Goal: Task Accomplishment & Management: Complete application form

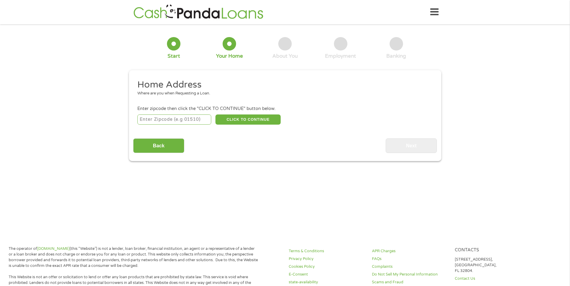
click at [176, 119] on input "number" at bounding box center [174, 120] width 74 height 10
type input "52501"
click at [250, 120] on button "CLICK TO CONTINUE" at bounding box center [247, 120] width 65 height 10
type input "52501"
type input "Ottumwa"
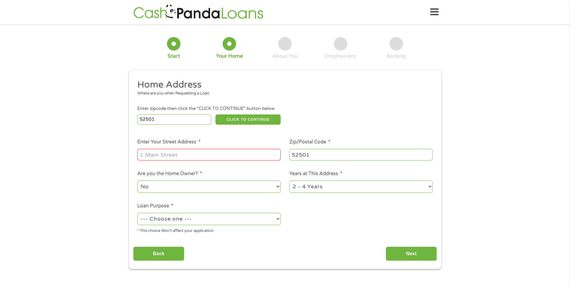
click at [202, 153] on input "Enter Your Street Address *" at bounding box center [208, 154] width 143 height 11
type input "[STREET_ADDRESS]"
click at [277, 219] on select "--- Choose one --- Pay Bills Debt Consolidation Home Improvement Major Purchase…" at bounding box center [208, 219] width 143 height 12
select select "other"
click at [137, 213] on select "--- Choose one --- Pay Bills Debt Consolidation Home Improvement Major Purchase…" at bounding box center [208, 219] width 143 height 12
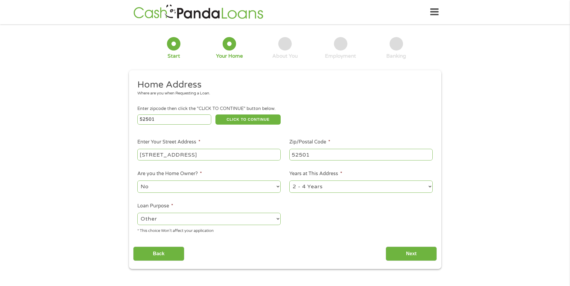
click at [429, 187] on select "1 Year or less 1 - 2 Years 2 - 4 Years Over 4 Years" at bounding box center [360, 187] width 143 height 12
select select "60months"
click at [289, 181] on select "1 Year or less 1 - 2 Years 2 - 4 Years Over 4 Years" at bounding box center [360, 187] width 143 height 12
click at [277, 187] on select "No Yes" at bounding box center [208, 187] width 143 height 12
select select "yes"
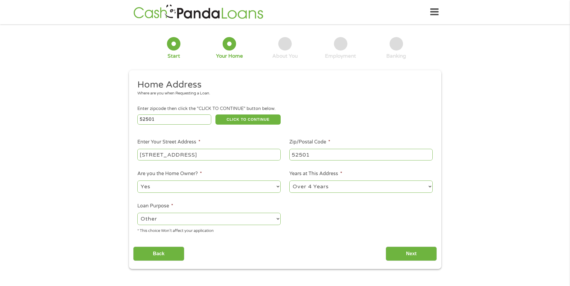
click at [137, 181] on select "No Yes" at bounding box center [208, 187] width 143 height 12
click at [405, 254] on input "Next" at bounding box center [411, 254] width 51 height 15
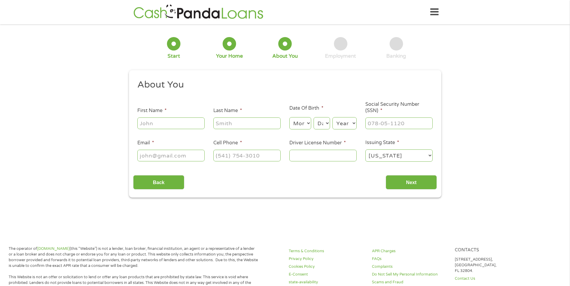
click at [170, 124] on input "First Name *" at bounding box center [170, 123] width 67 height 11
type input "[PERSON_NAME]"
type input "[EMAIL_ADDRESS][DOMAIN_NAME]"
type input "[PHONE_NUMBER]"
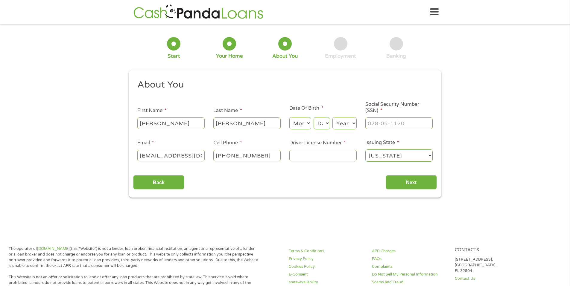
click at [306, 121] on select "Month 1 2 3 4 5 6 7 8 9 10 11 12" at bounding box center [300, 123] width 22 height 12
select select "5"
click at [289, 117] on select "Month 1 2 3 4 5 6 7 8 9 10 11 12" at bounding box center [300, 123] width 22 height 12
click at [326, 124] on select "Day 1 2 3 4 5 6 7 8 9 10 11 12 13 14 15 16 17 18 19 20 21 22 23 24 25 26 27 28 …" at bounding box center [321, 123] width 16 height 12
select select "30"
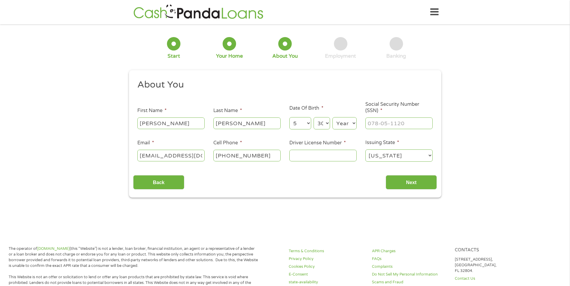
click at [313, 117] on select "Day 1 2 3 4 5 6 7 8 9 10 11 12 13 14 15 16 17 18 19 20 21 22 23 24 25 26 27 28 …" at bounding box center [321, 123] width 16 height 12
click at [354, 124] on select "Year [DATE] 2006 2005 2004 2003 2002 2001 2000 1999 1998 1997 1996 1995 1994 19…" at bounding box center [344, 123] width 24 height 12
click at [332, 117] on select "Year [DATE] 2006 2005 2004 2003 2002 2001 2000 1999 1998 1997 1996 1995 1994 19…" at bounding box center [344, 123] width 24 height 12
drag, startPoint x: 354, startPoint y: 123, endPoint x: 352, endPoint y: 127, distance: 4.9
click at [353, 125] on select "Year [DATE] 2006 2005 2004 2003 2002 2001 2000 1999 1998 1997 1996 1995 1994 19…" at bounding box center [344, 123] width 24 height 12
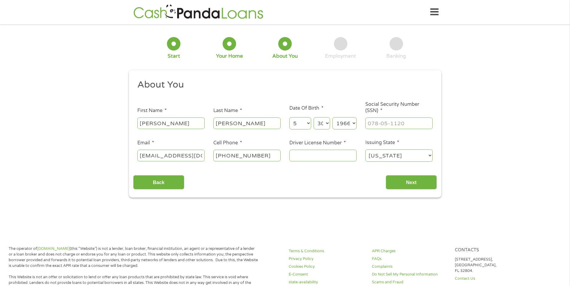
select select "1965"
click at [332, 117] on select "Year [DATE] 2006 2005 2004 2003 2002 2001 2000 1999 1998 1997 1996 1995 1994 19…" at bounding box center [344, 123] width 24 height 12
click at [390, 125] on input "___-__-____" at bounding box center [398, 123] width 67 height 11
type input "360-84-7224"
click at [314, 153] on input "Driver License Number *" at bounding box center [322, 155] width 67 height 11
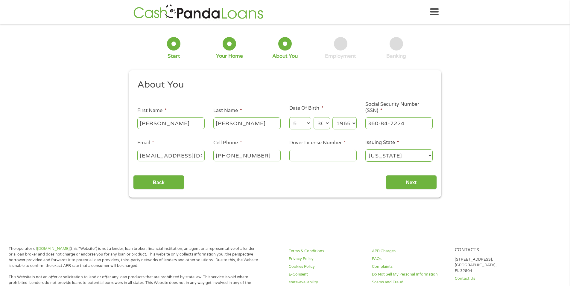
click at [311, 153] on input "Driver License Number *" at bounding box center [322, 155] width 67 height 11
type input "310ae0898"
click at [415, 184] on input "Next" at bounding box center [411, 182] width 51 height 15
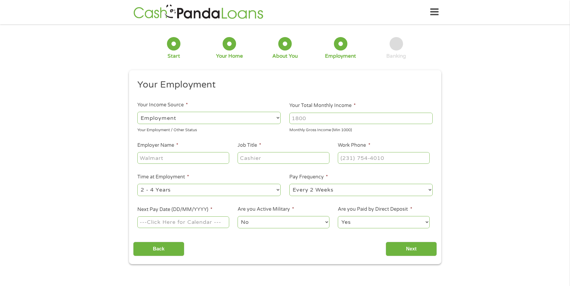
click at [375, 116] on input "Your Total Monthly Income *" at bounding box center [360, 118] width 143 height 11
type input "4500"
click at [149, 159] on input "Employer Name *" at bounding box center [183, 157] width 92 height 11
type input "jbs"
click at [261, 158] on input "Job Title *" at bounding box center [284, 157] width 92 height 11
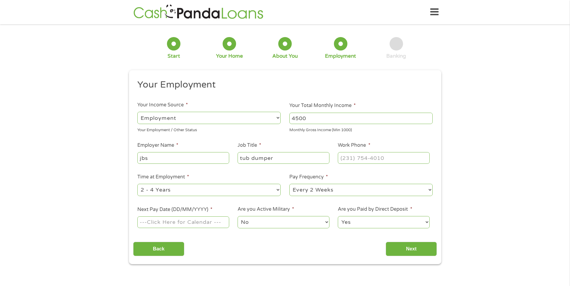
type input "tub dumper"
click at [363, 159] on input "(___) ___-____" at bounding box center [384, 157] width 92 height 11
type input "[PHONE_NUMBER]"
click at [276, 189] on select "--- Choose one --- 1 Year or less 1 - 2 Years 2 - 4 Years Over 4 Years" at bounding box center [208, 190] width 143 height 12
select select "60months"
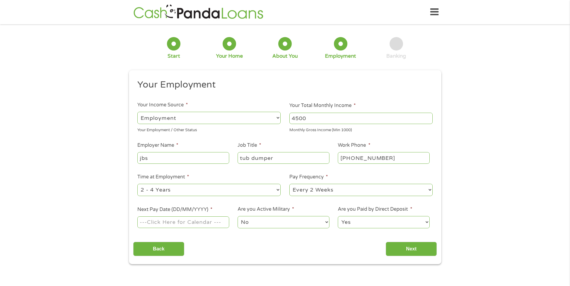
click at [137, 184] on select "--- Choose one --- 1 Year or less 1 - 2 Years 2 - 4 Years Over 4 Years" at bounding box center [208, 190] width 143 height 12
click at [427, 190] on select "--- Choose one --- Every 2 Weeks Every Week Monthly Semi-Monthly" at bounding box center [360, 190] width 143 height 12
select select "weekly"
click at [289, 184] on select "--- Choose one --- Every 2 Weeks Every Week Monthly Semi-Monthly" at bounding box center [360, 190] width 143 height 12
click at [202, 226] on input "Next Pay Date (DD/MM/YYYY) *" at bounding box center [183, 222] width 92 height 11
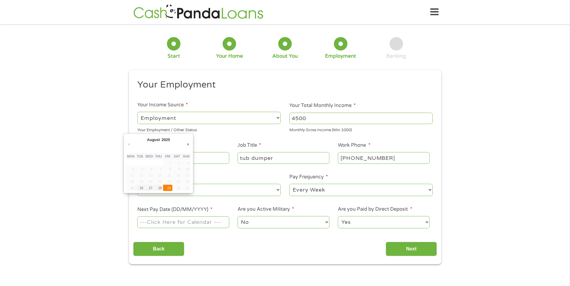
type input "[DATE]"
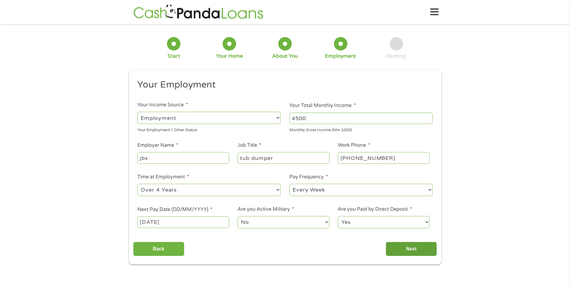
click at [412, 249] on input "Next" at bounding box center [411, 249] width 51 height 15
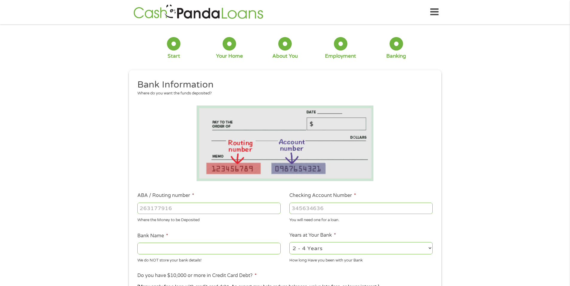
click at [190, 210] on input "ABA / Routing number *" at bounding box center [208, 208] width 143 height 11
type input "273975726"
type input "COMMUNITY 1ST CREDIT UNION"
type input "273975726"
click at [346, 210] on input "Checking Account Number *" at bounding box center [360, 208] width 143 height 11
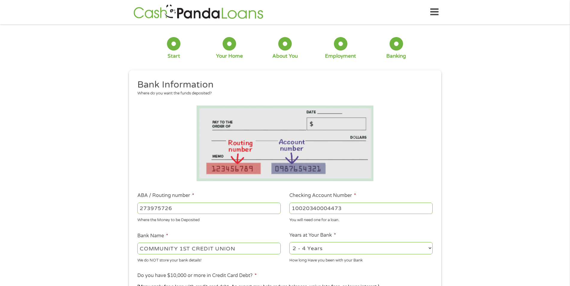
type input "10020340004473"
click at [429, 247] on select "2 - 4 Years 6 - 12 Months 1 - 2 Years Over 4 Years" at bounding box center [360, 248] width 143 height 12
select select "60months"
click at [289, 242] on select "2 - 4 Years 6 - 12 Months 1 - 2 Years Over 4 Years" at bounding box center [360, 248] width 143 height 12
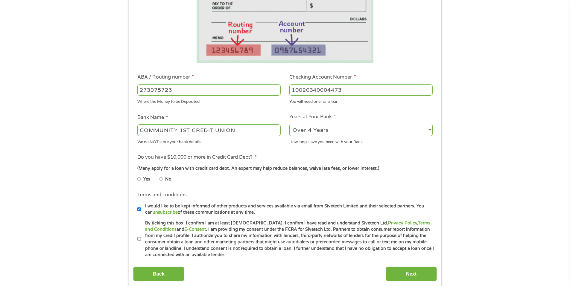
scroll to position [120, 0]
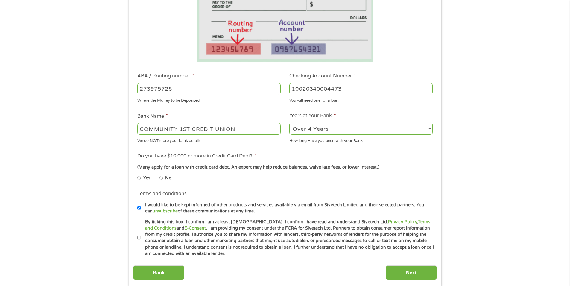
click at [162, 177] on input "No" at bounding box center [161, 178] width 4 height 10
radio input "true"
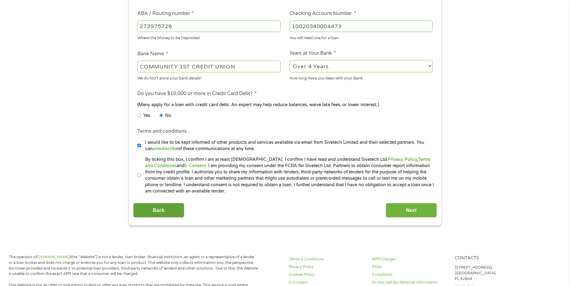
scroll to position [209, 0]
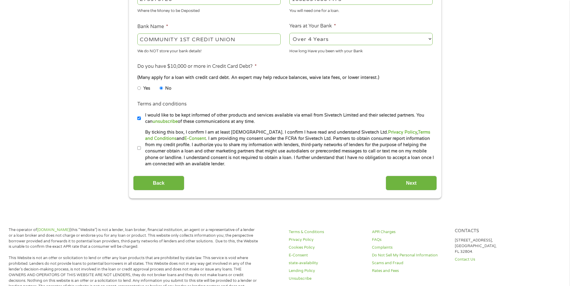
click at [141, 149] on label "By ticking this box, I confirm I am at least [DEMOGRAPHIC_DATA]. I confirm I ha…" at bounding box center [287, 148] width 293 height 38
click at [141, 149] on input "By ticking this box, I confirm I am at least [DEMOGRAPHIC_DATA]. I confirm I ha…" at bounding box center [139, 149] width 4 height 10
checkbox input "true"
click at [420, 183] on input "Next" at bounding box center [411, 183] width 51 height 15
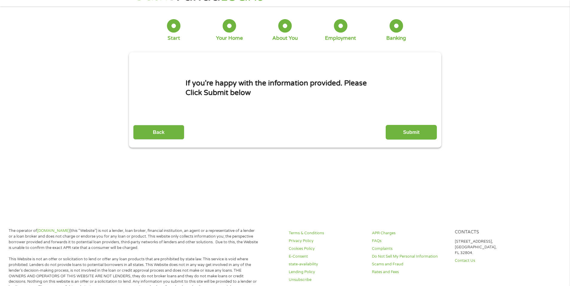
scroll to position [0, 0]
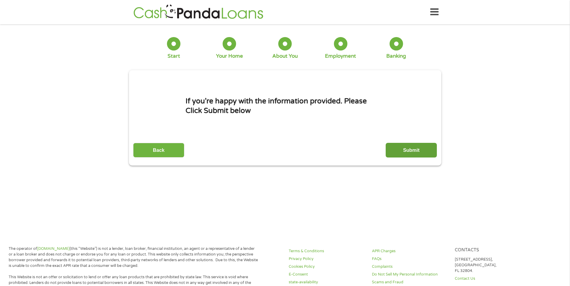
click at [410, 151] on input "Submit" at bounding box center [411, 150] width 51 height 15
